Goal: Information Seeking & Learning: Learn about a topic

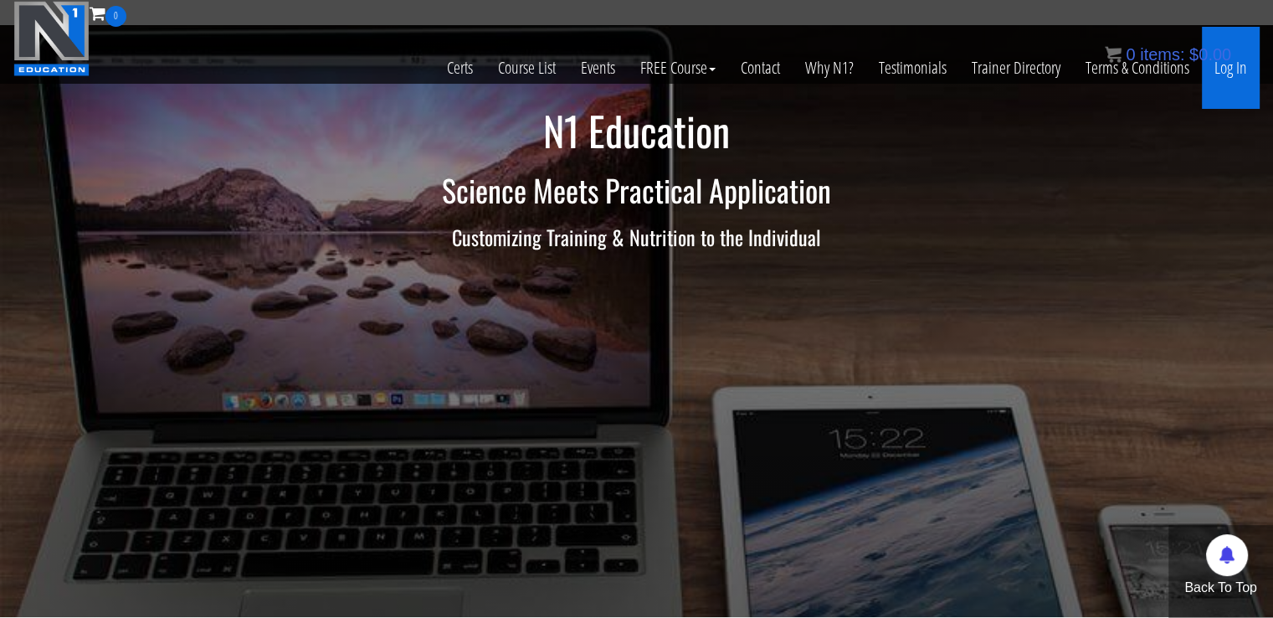
click at [1214, 69] on link "Log In" at bounding box center [1231, 68] width 58 height 82
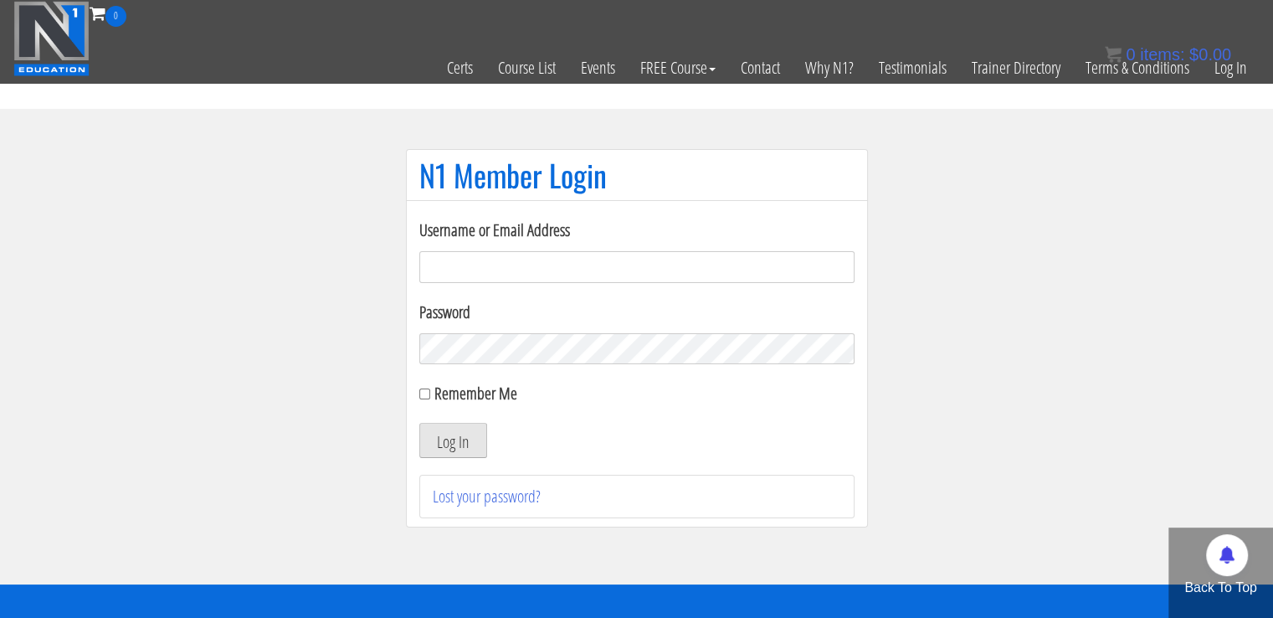
type input "[EMAIL_ADDRESS][DOMAIN_NAME]"
click at [457, 436] on button "Log In" at bounding box center [453, 440] width 68 height 35
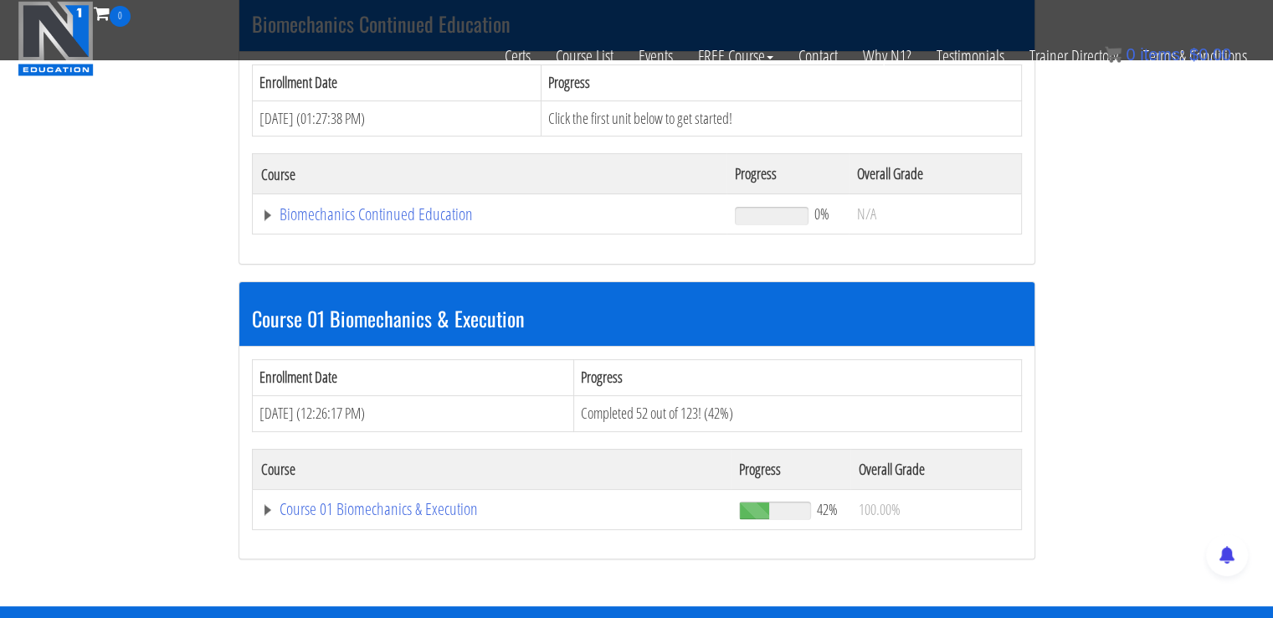
scroll to position [297, 0]
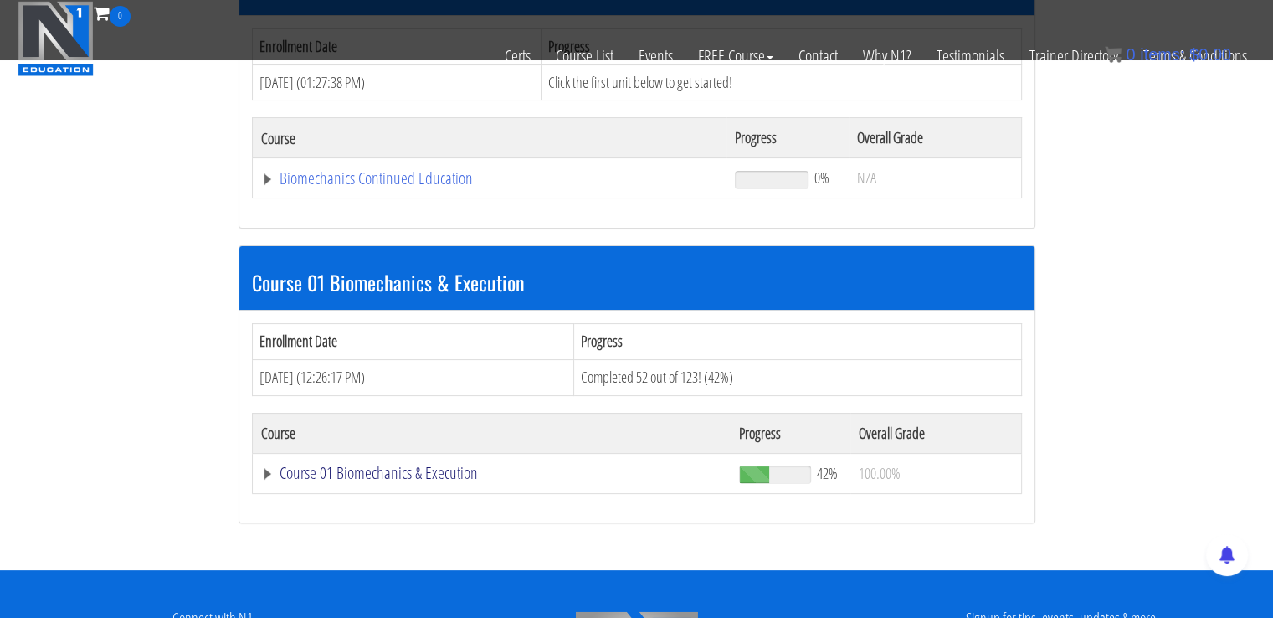
click at [311, 187] on link "Course 01 Biomechanics & Execution" at bounding box center [490, 178] width 458 height 17
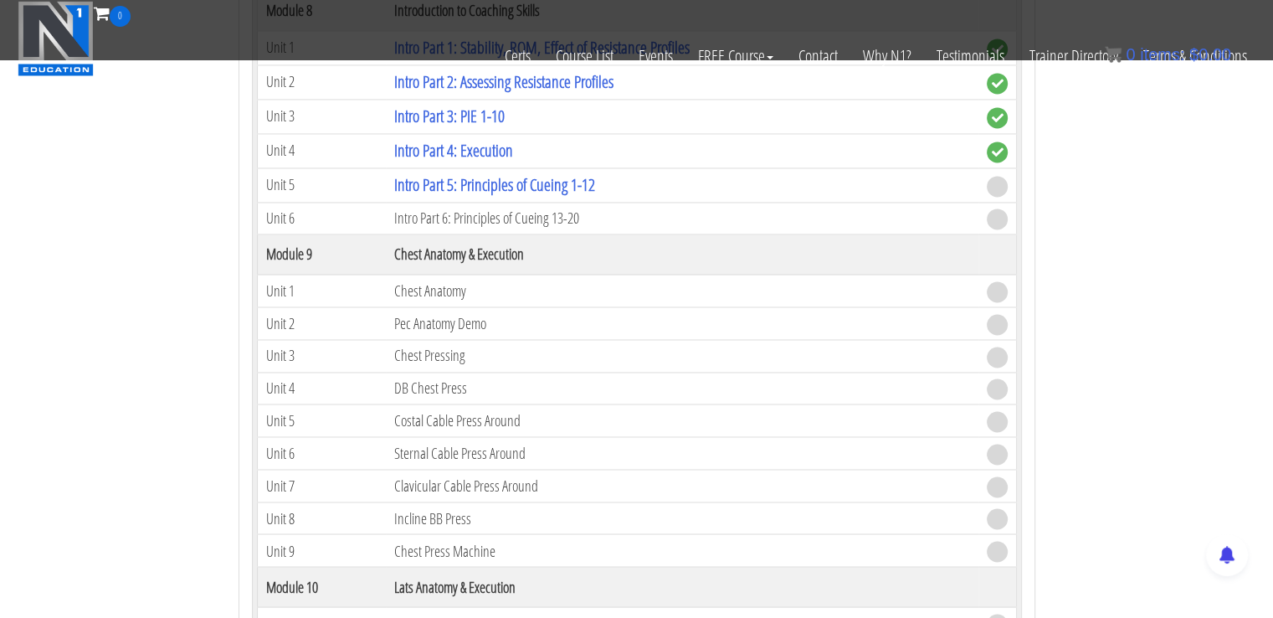
scroll to position [2720, 0]
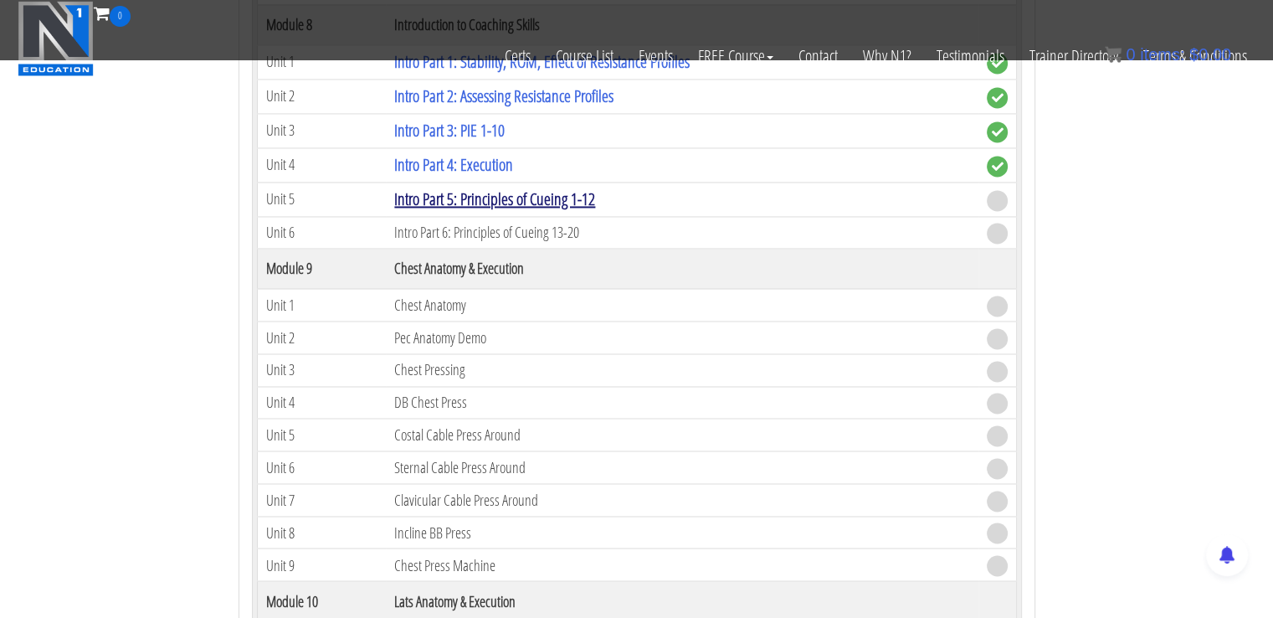
click at [467, 188] on link "Intro Part 5: Principles of Cueing 1-12" at bounding box center [494, 199] width 201 height 23
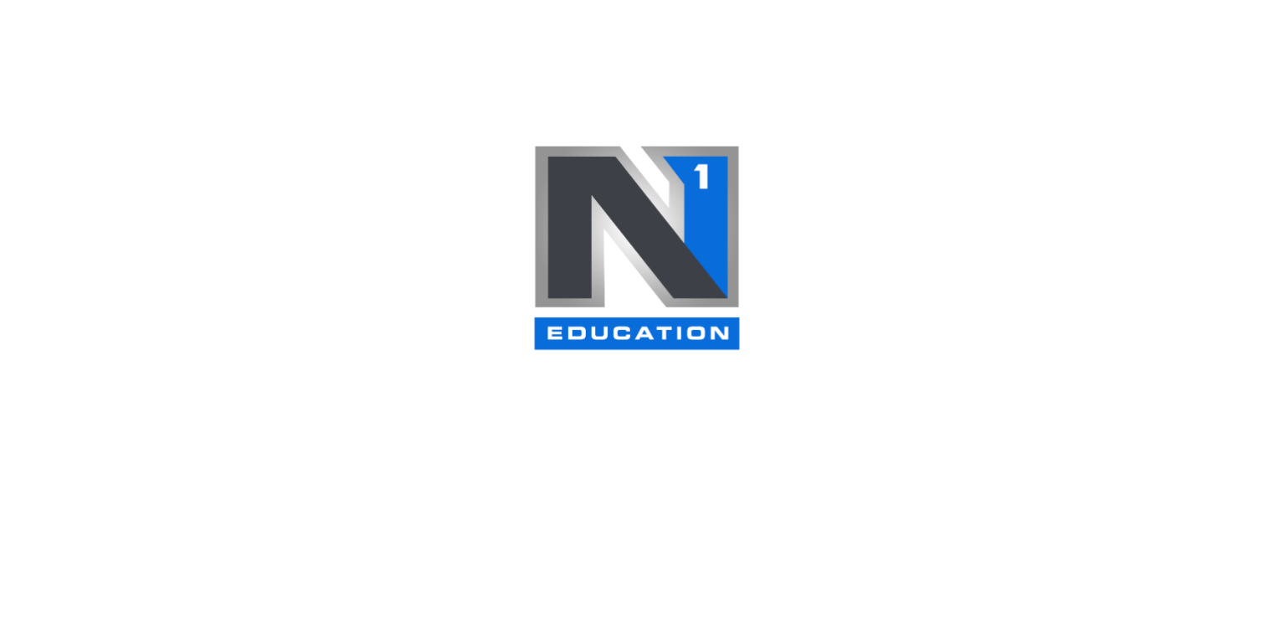
click at [614, 195] on img at bounding box center [636, 247] width 209 height 207
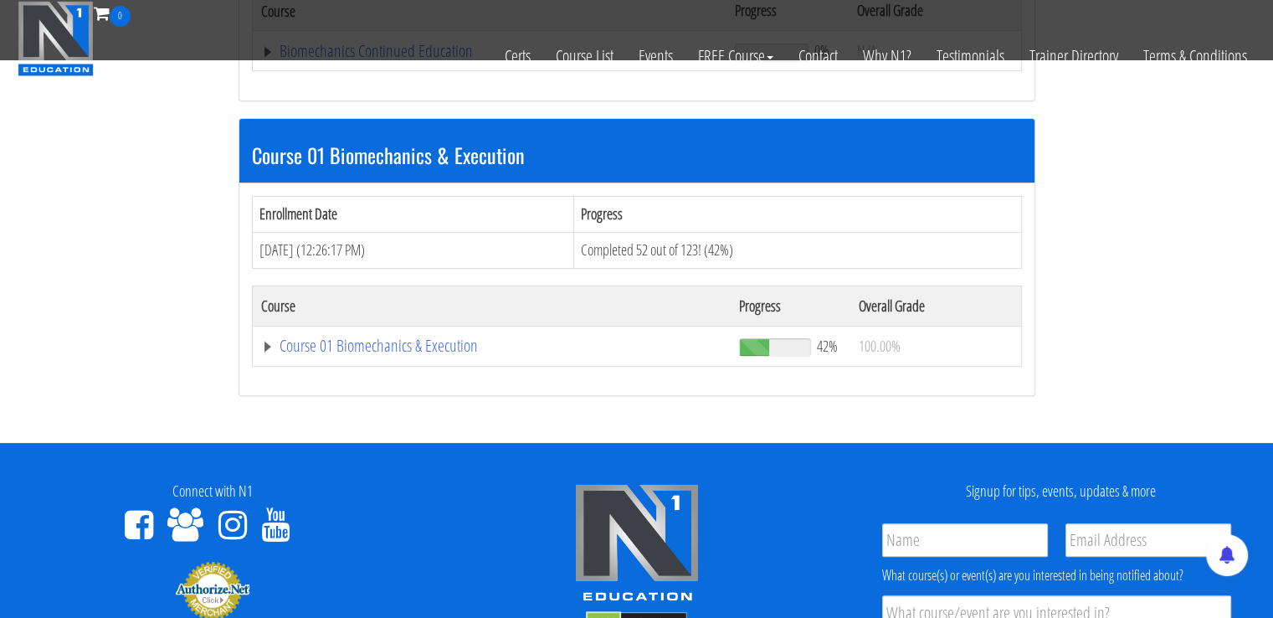
scroll to position [445, 0]
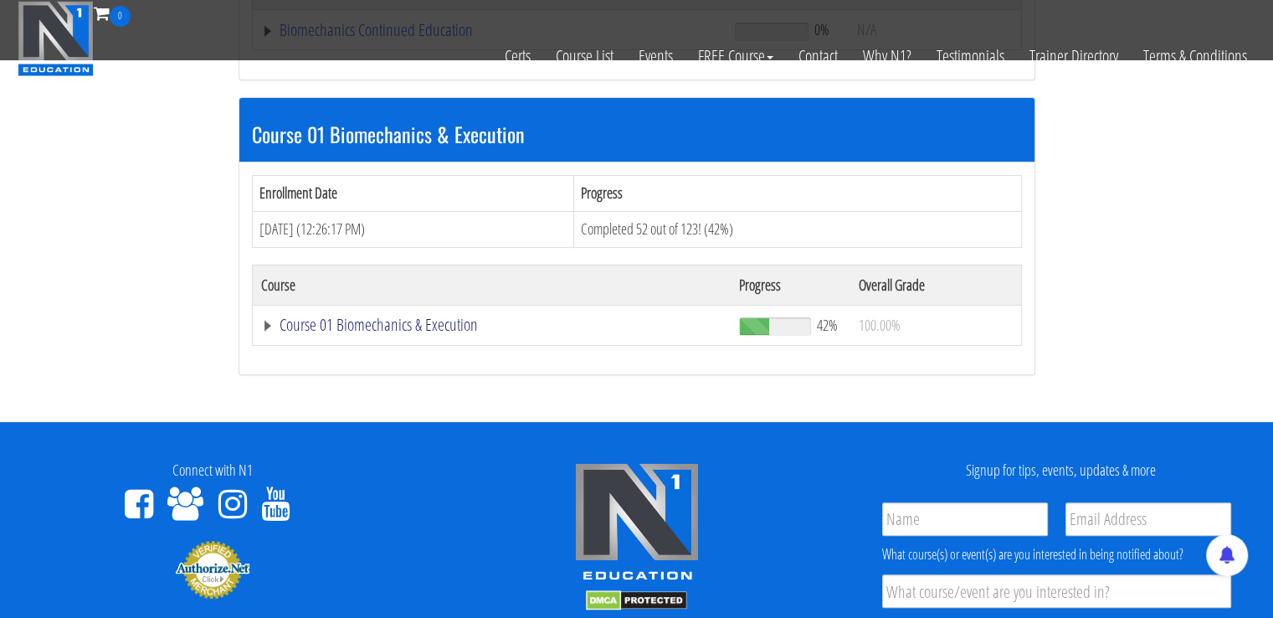
click at [398, 39] on link "Course 01 Biomechanics & Execution" at bounding box center [490, 30] width 458 height 17
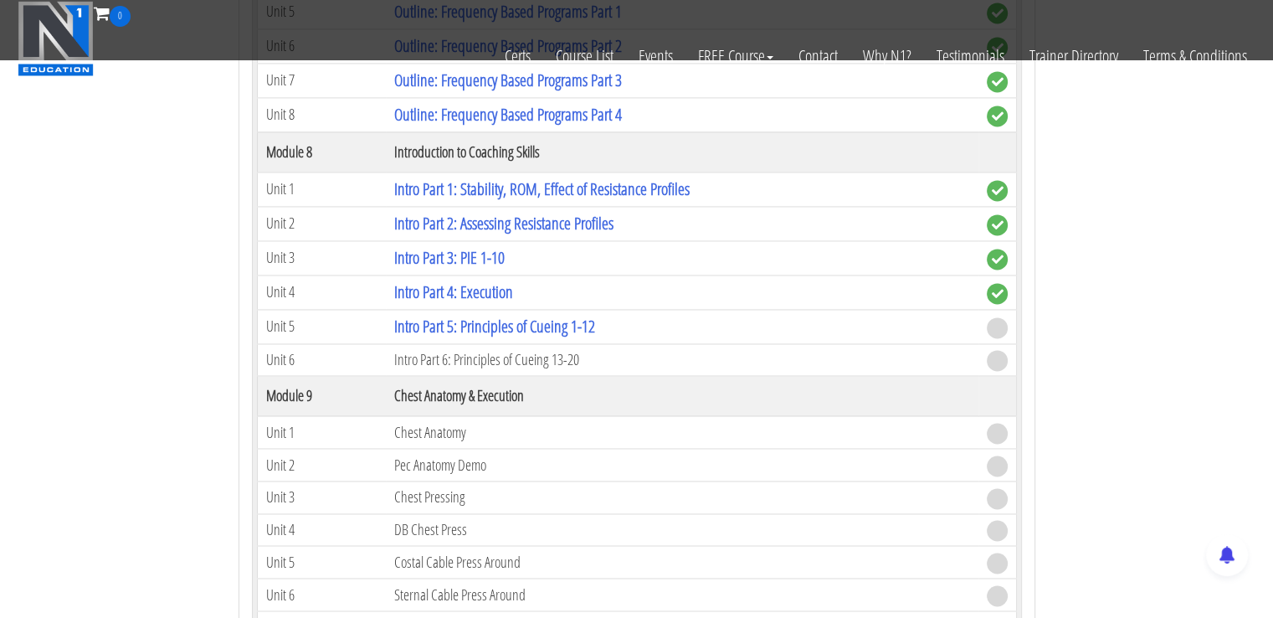
scroll to position [2585, 0]
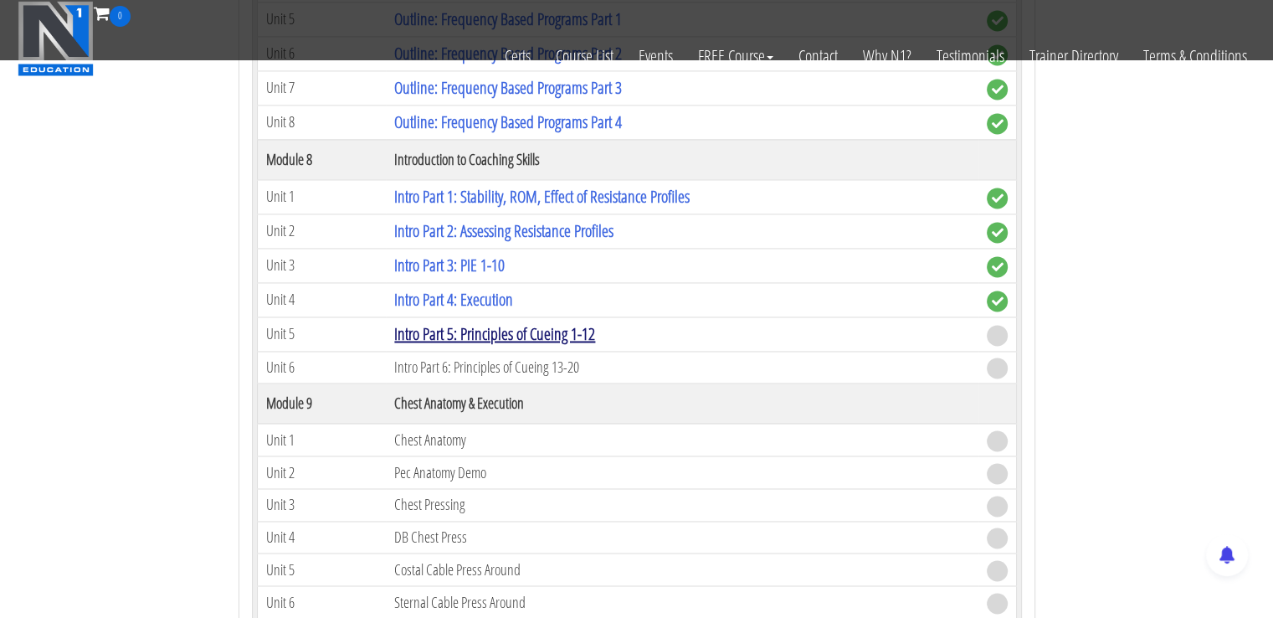
click at [474, 322] on link "Intro Part 5: Principles of Cueing 1-12" at bounding box center [494, 333] width 201 height 23
click at [469, 322] on link "Intro Part 5: Principles of Cueing 1-12" at bounding box center [494, 333] width 201 height 23
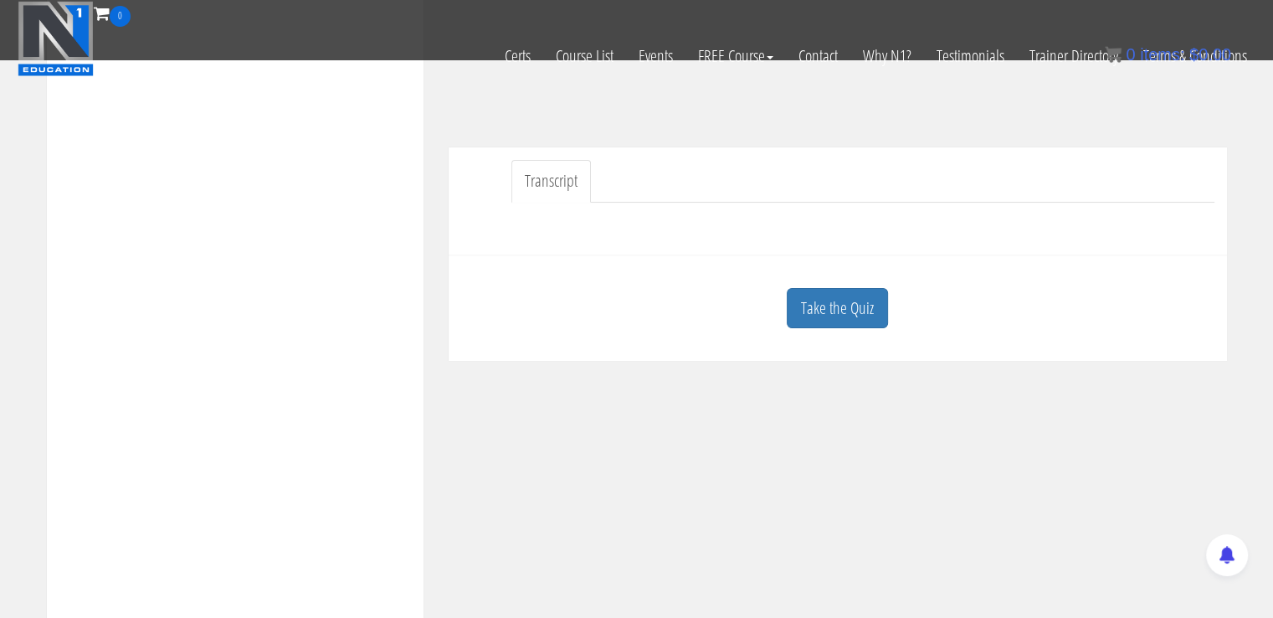
scroll to position [417, 0]
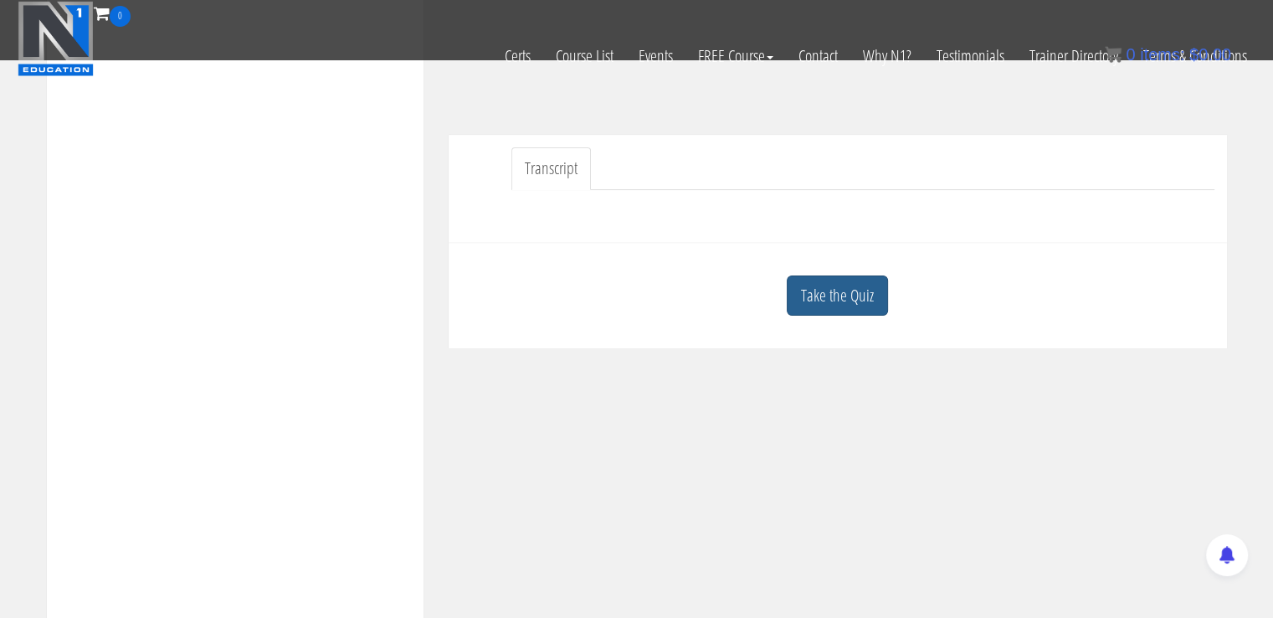
drag, startPoint x: 889, startPoint y: 297, endPoint x: 877, endPoint y: 293, distance: 12.4
click at [877, 293] on div "Take the Quiz" at bounding box center [837, 295] width 753 height 81
click at [877, 293] on link "Take the Quiz" at bounding box center [837, 295] width 101 height 41
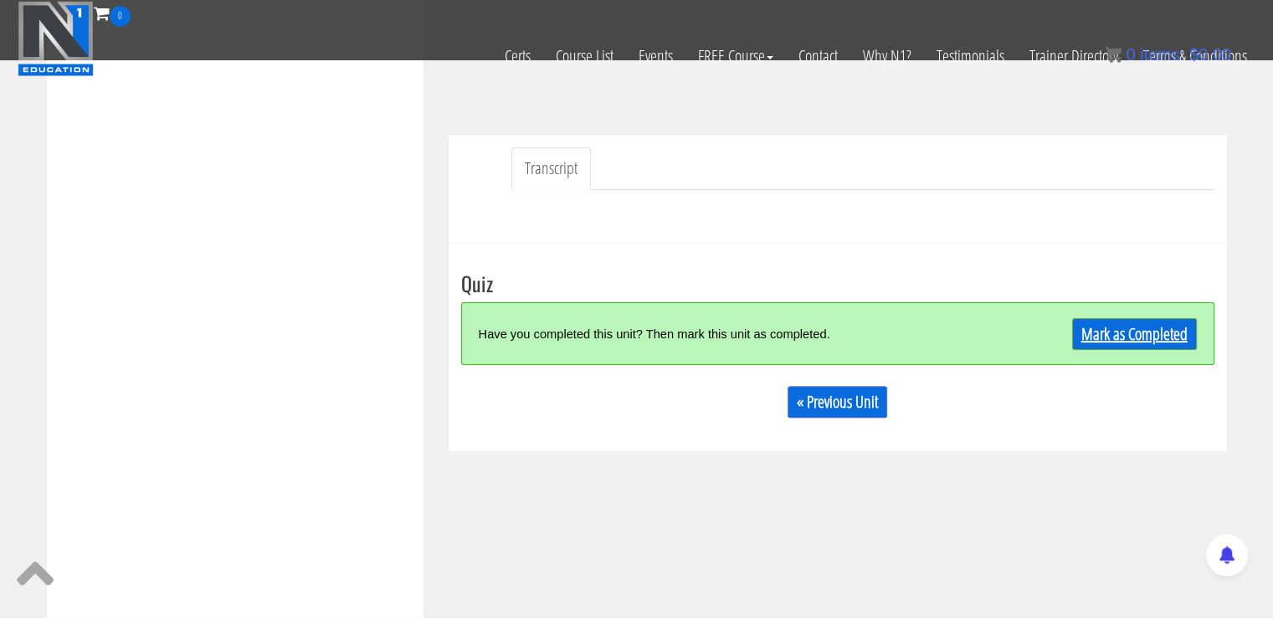
click at [1146, 329] on link "Mark as Completed" at bounding box center [1134, 334] width 125 height 32
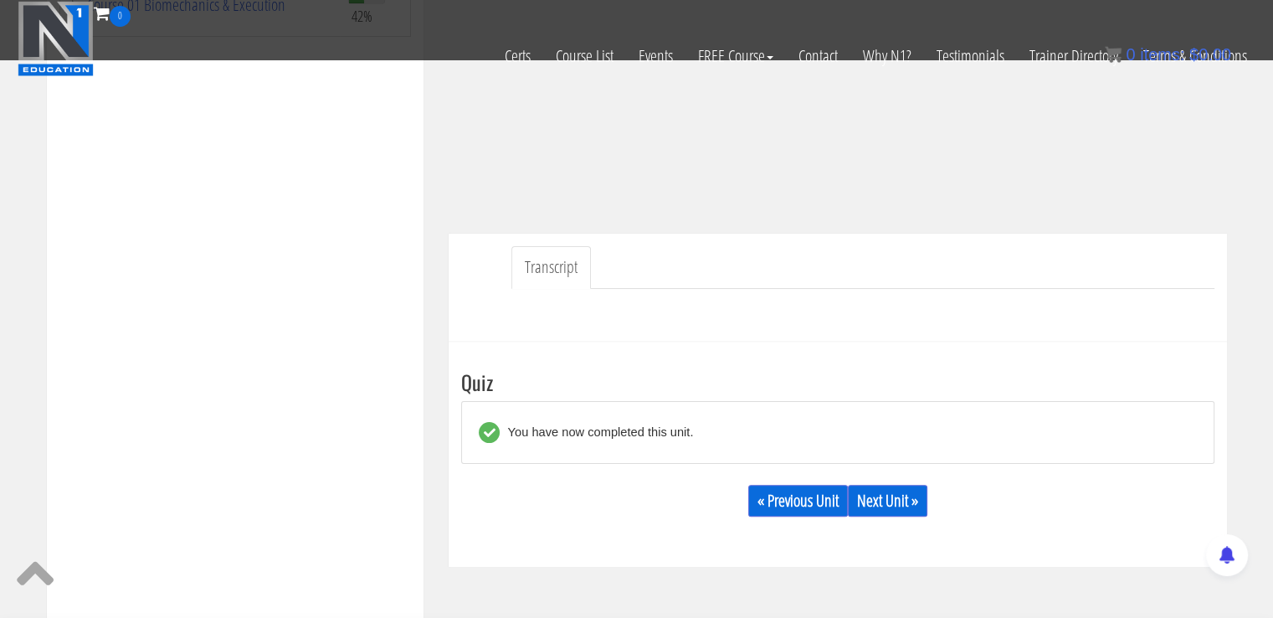
scroll to position [317, 0]
click at [886, 503] on link "Next Unit »" at bounding box center [888, 502] width 80 height 32
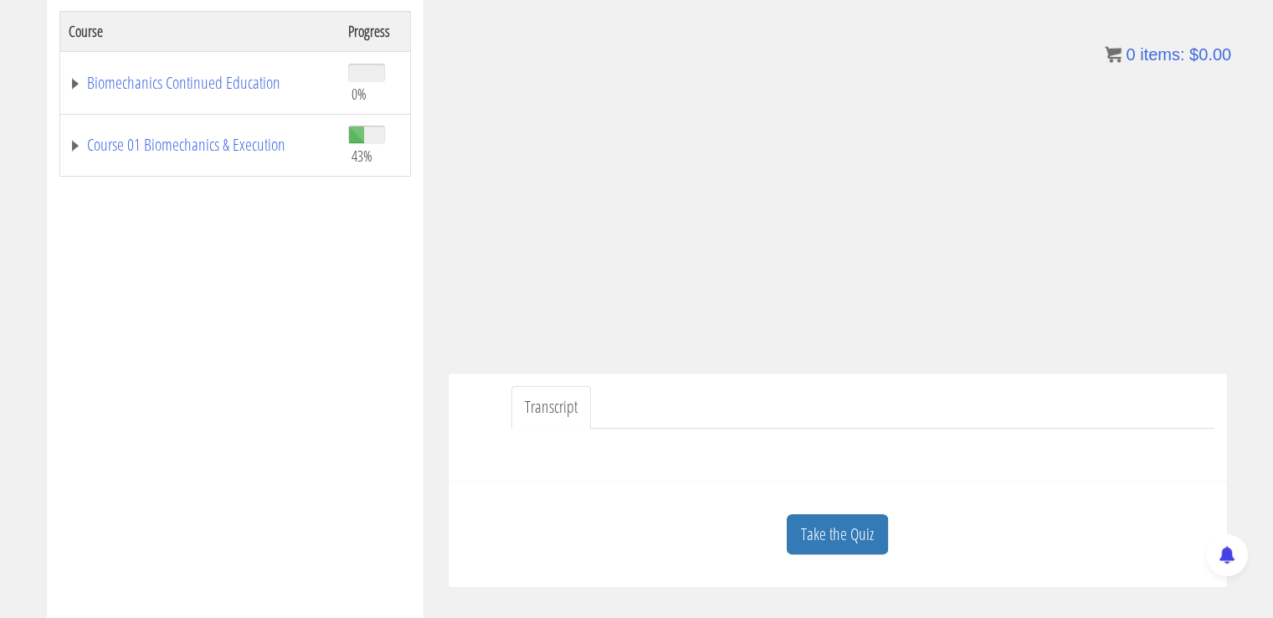
scroll to position [281, 0]
click at [810, 526] on link "Take the Quiz" at bounding box center [837, 537] width 101 height 41
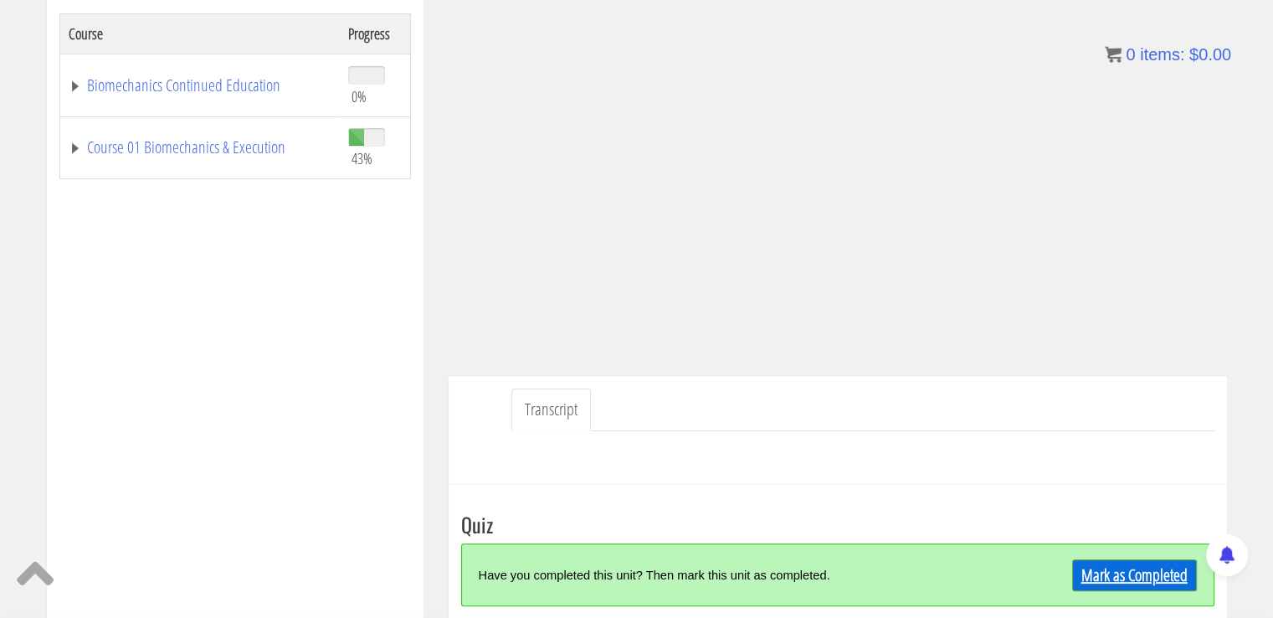
click at [1108, 563] on link "Mark as Completed" at bounding box center [1134, 575] width 125 height 32
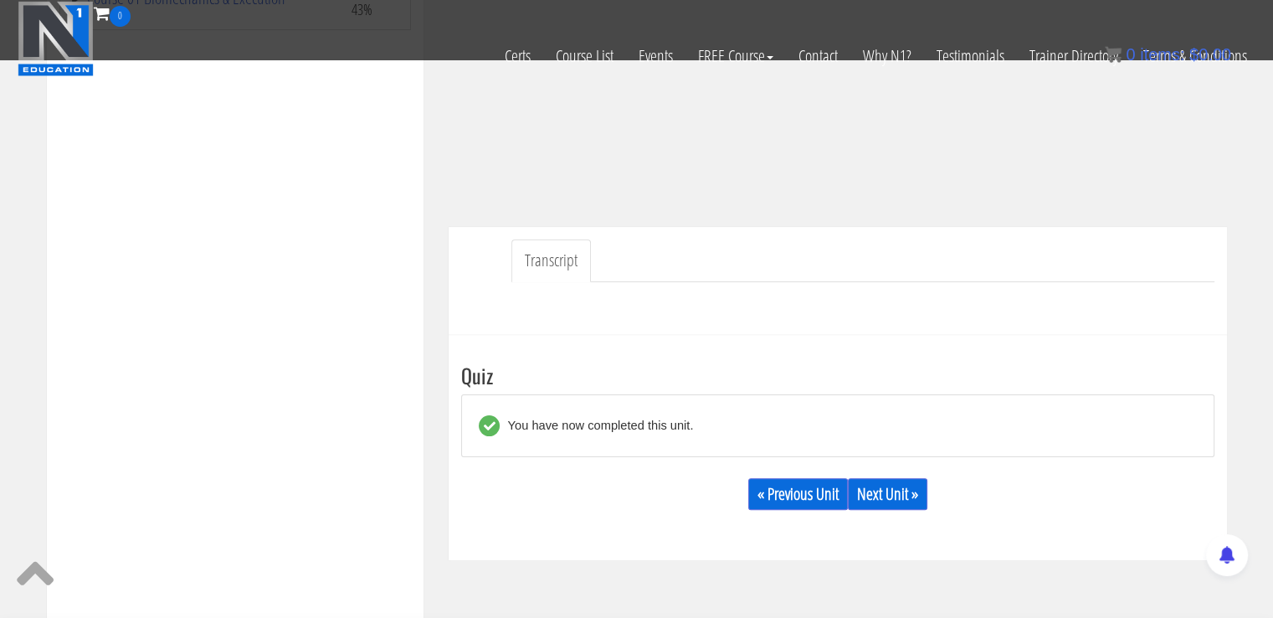
scroll to position [367, 0]
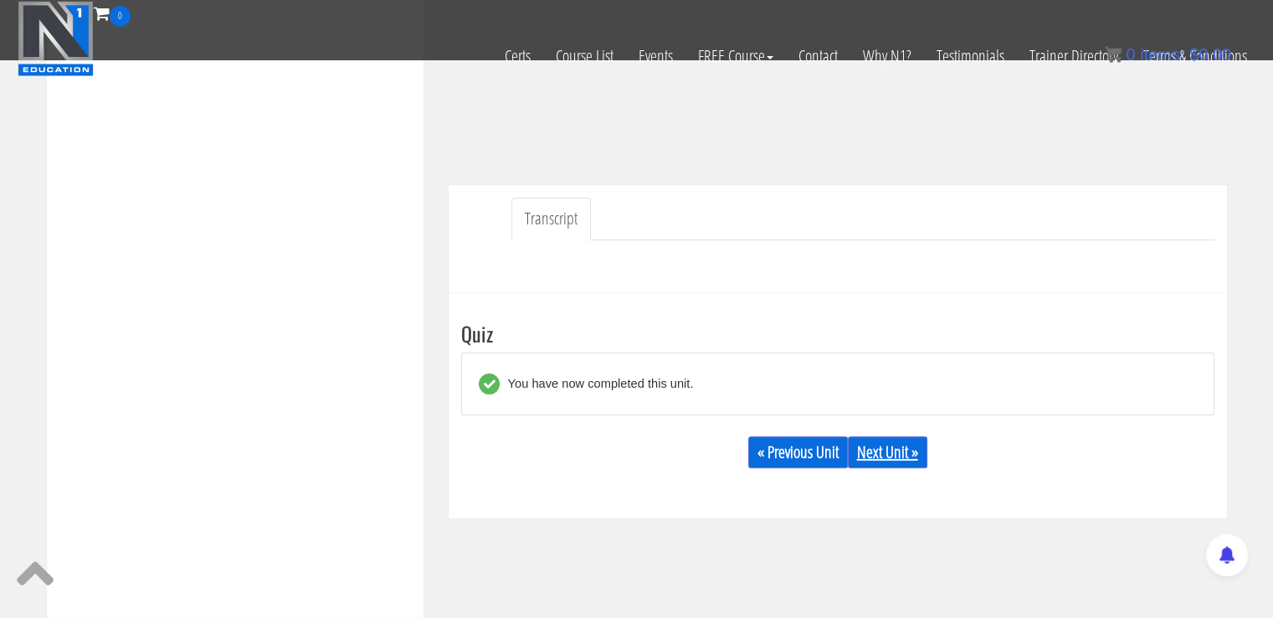
click at [875, 452] on link "Next Unit »" at bounding box center [888, 452] width 80 height 32
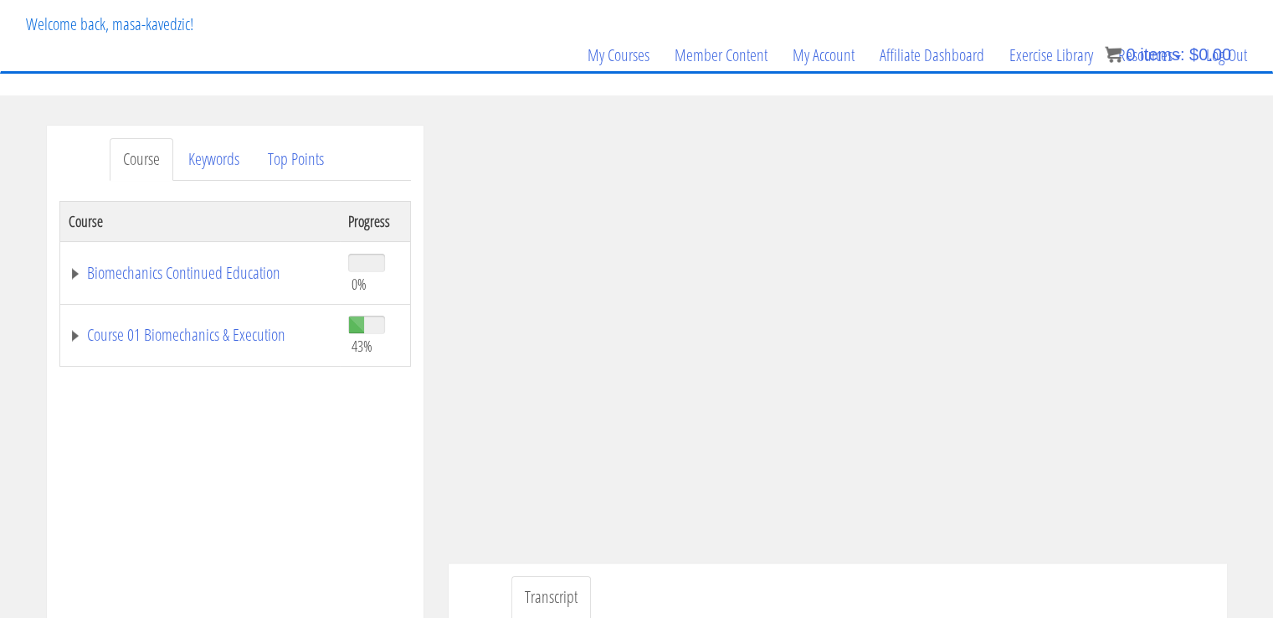
scroll to position [124, 0]
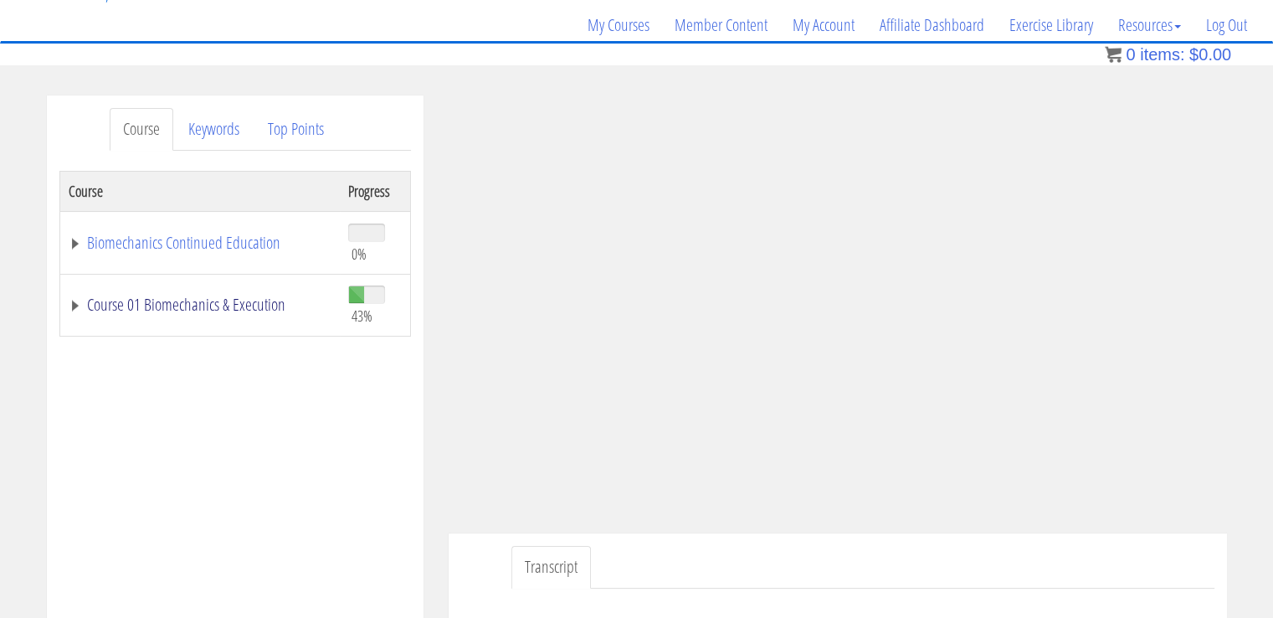
click at [174, 303] on link "Course 01 Biomechanics & Execution" at bounding box center [200, 304] width 263 height 17
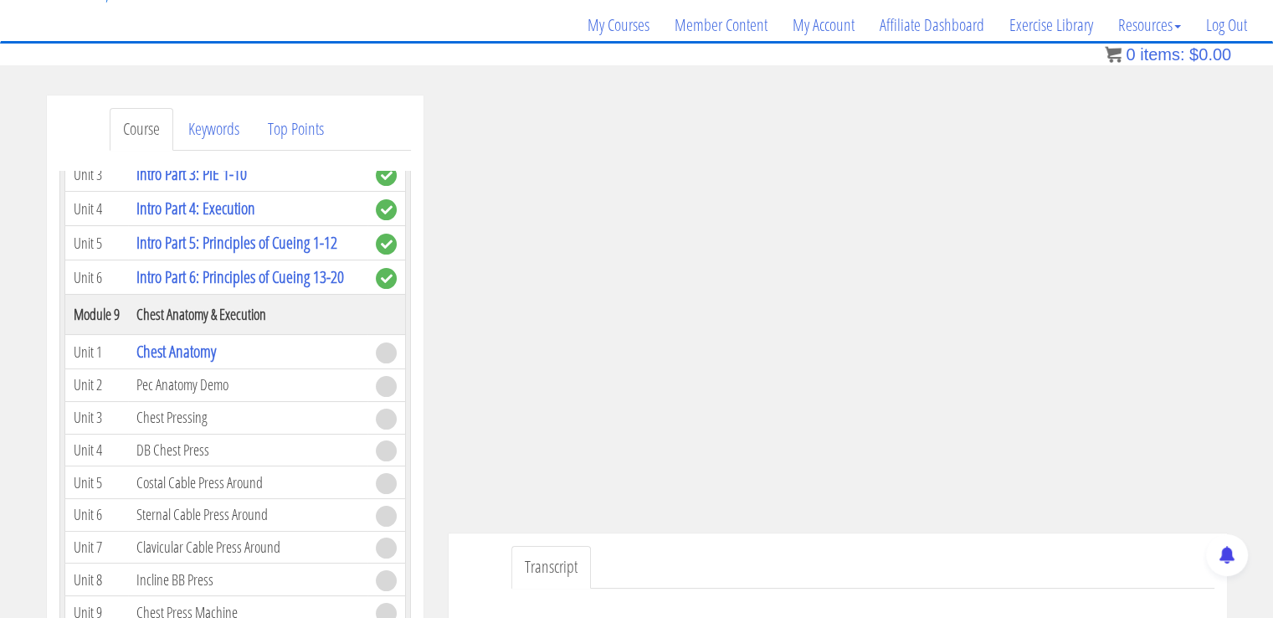
scroll to position [2569, 0]
